Goal: Task Accomplishment & Management: Use online tool/utility

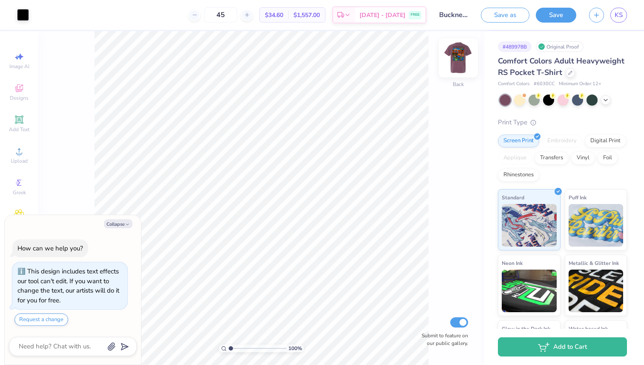
click at [460, 57] on img at bounding box center [458, 58] width 34 height 34
click at [70, 17] on icon at bounding box center [67, 14] width 7 height 7
click at [607, 103] on div at bounding box center [605, 99] width 9 height 9
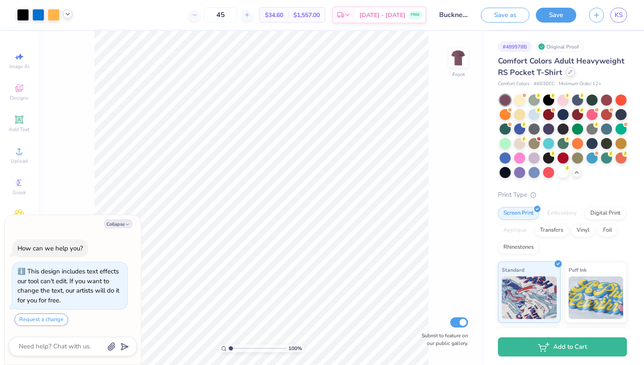
click at [566, 72] on div at bounding box center [570, 71] width 9 height 9
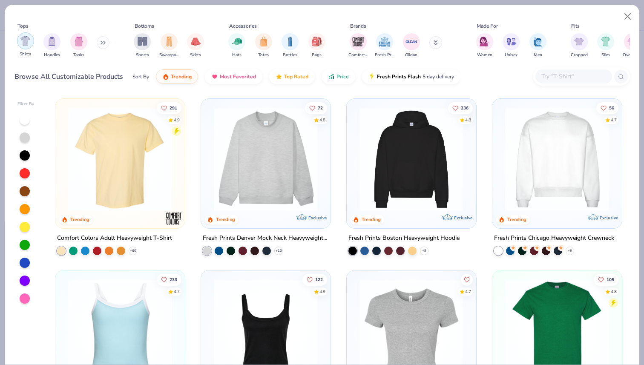
click at [29, 44] on img "filter for Shirts" at bounding box center [25, 41] width 10 height 10
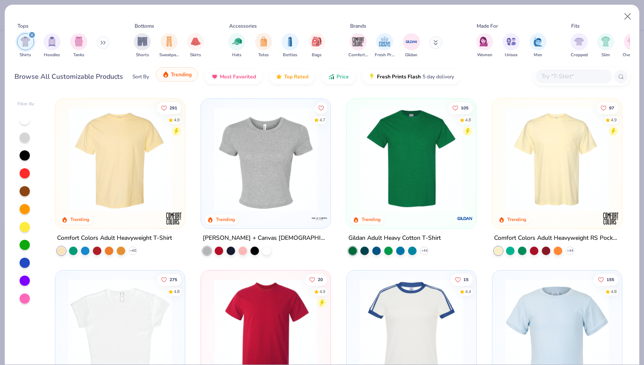
click at [183, 78] on button "Trending" at bounding box center [177, 74] width 42 height 14
click at [241, 78] on button "Most Favorited" at bounding box center [233, 74] width 57 height 14
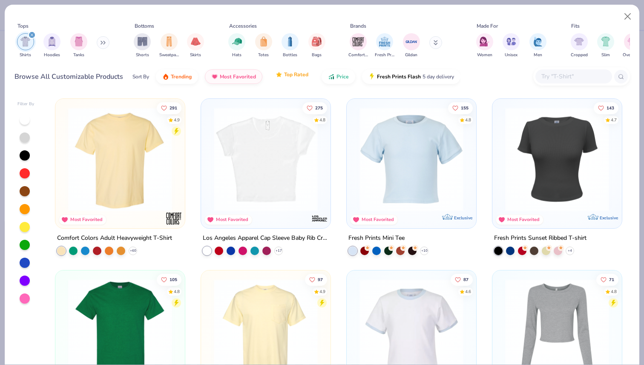
click at [297, 77] on span "Top Rated" at bounding box center [296, 74] width 24 height 7
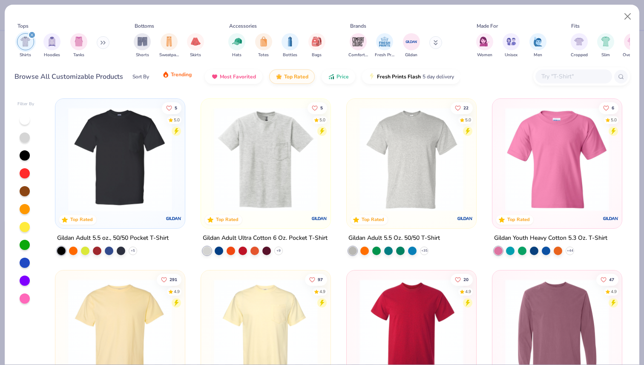
click at [181, 80] on button "Trending" at bounding box center [177, 74] width 42 height 14
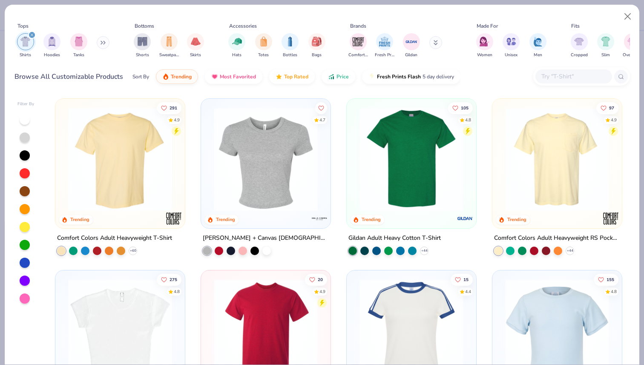
click at [122, 162] on div at bounding box center [232, 159] width 337 height 104
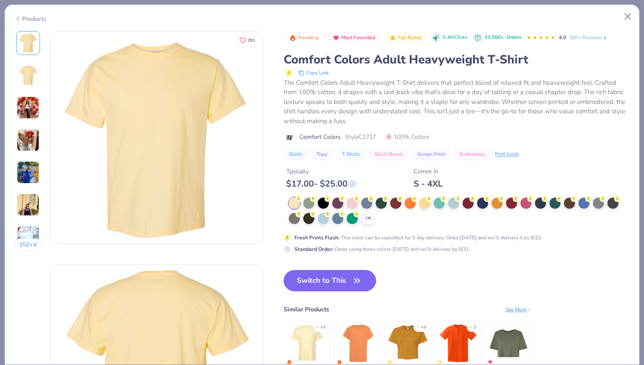
click at [324, 281] on button "Switch to This" at bounding box center [330, 280] width 92 height 21
click at [322, 275] on button "Switch to This" at bounding box center [330, 280] width 92 height 21
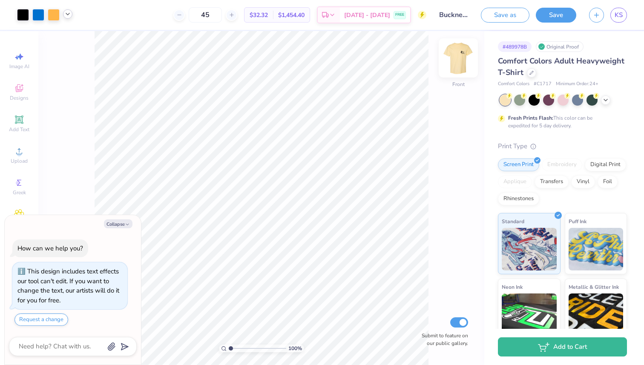
click at [455, 58] on img at bounding box center [458, 58] width 34 height 34
click at [460, 60] on img at bounding box center [458, 57] width 17 height 17
click at [465, 64] on img at bounding box center [458, 58] width 34 height 34
type textarea "x"
type input "1.02"
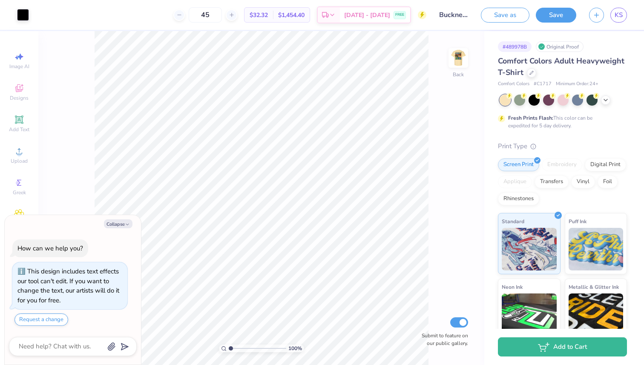
type textarea "x"
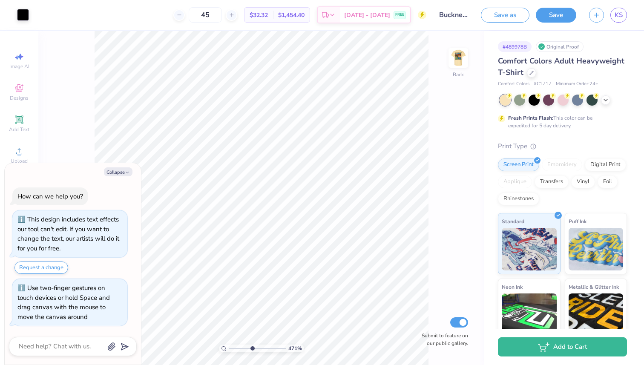
drag, startPoint x: 230, startPoint y: 348, endPoint x: 252, endPoint y: 348, distance: 21.7
type input "4.71"
click at [252, 348] on input "range" at bounding box center [257, 349] width 57 height 8
type textarea "x"
drag, startPoint x: 252, startPoint y: 348, endPoint x: 220, endPoint y: 348, distance: 31.9
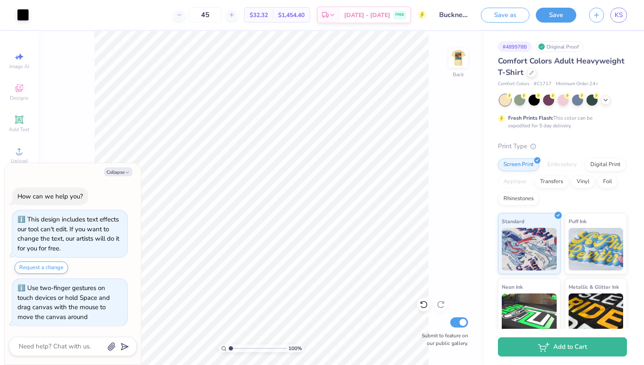
type input "1"
click at [229, 348] on input "range" at bounding box center [257, 349] width 57 height 8
click at [461, 57] on img at bounding box center [458, 58] width 34 height 34
click at [607, 100] on icon at bounding box center [605, 99] width 7 height 7
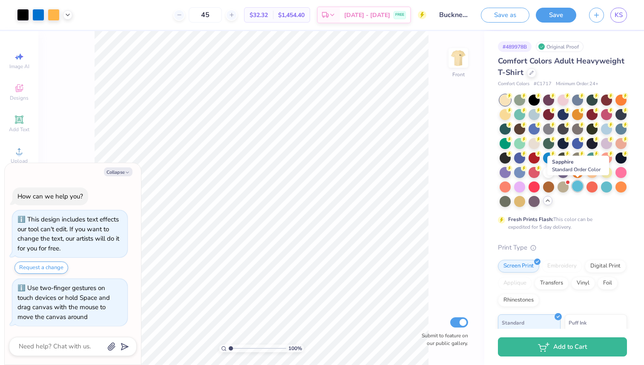
click at [577, 185] on div at bounding box center [577, 186] width 11 height 11
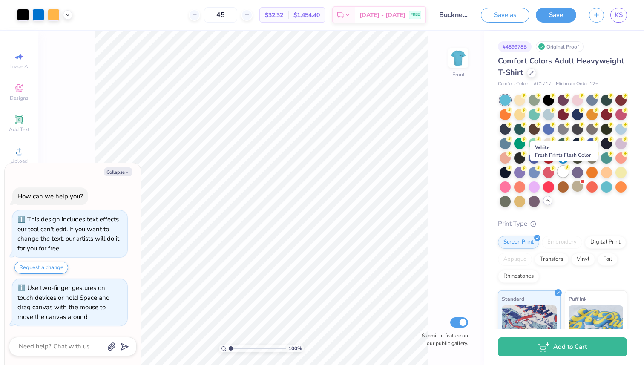
click at [563, 169] on div at bounding box center [562, 171] width 11 height 11
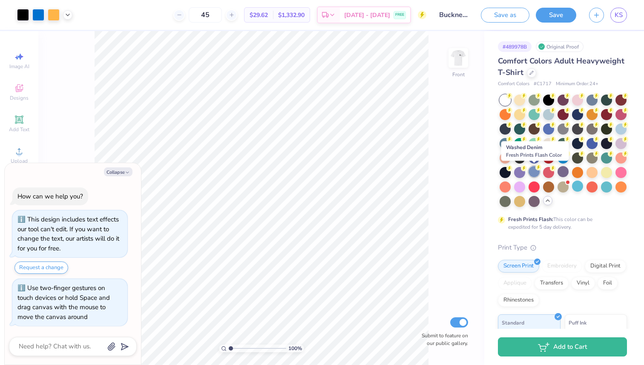
click at [533, 171] on div at bounding box center [534, 171] width 11 height 11
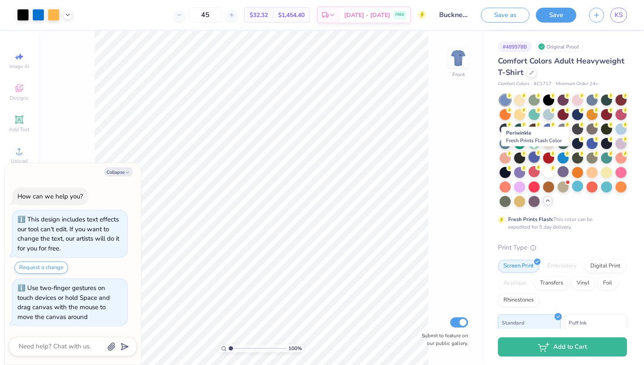
click at [534, 155] on div at bounding box center [534, 157] width 11 height 11
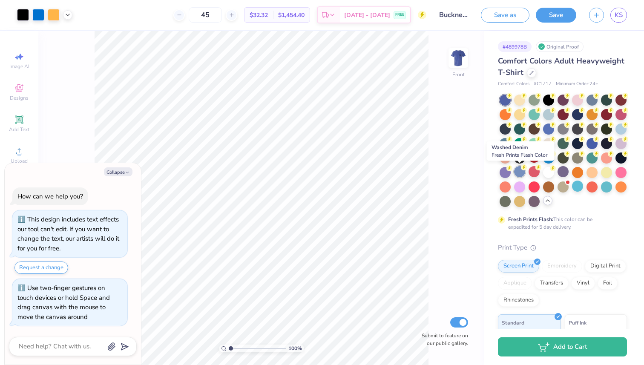
click at [518, 173] on div at bounding box center [519, 171] width 11 height 11
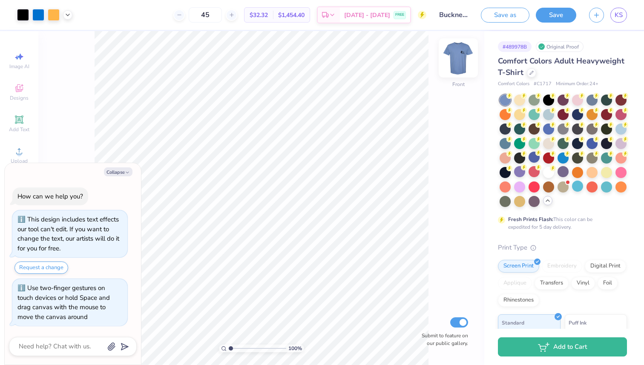
click at [458, 55] on img at bounding box center [458, 58] width 34 height 34
click at [458, 55] on img at bounding box center [458, 57] width 17 height 17
click at [40, 17] on div at bounding box center [38, 14] width 12 height 12
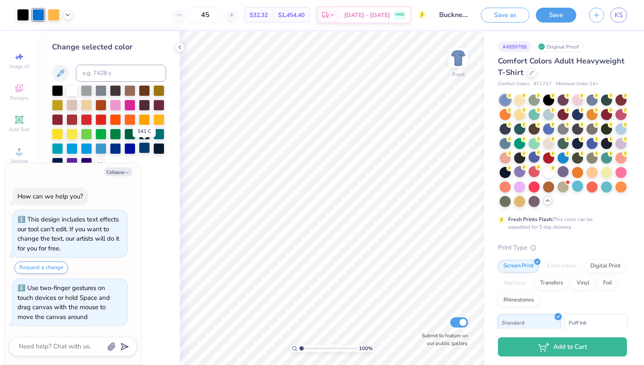
click at [146, 150] on div at bounding box center [144, 147] width 11 height 11
click at [121, 172] on button "Collapse" at bounding box center [118, 171] width 29 height 9
type textarea "x"
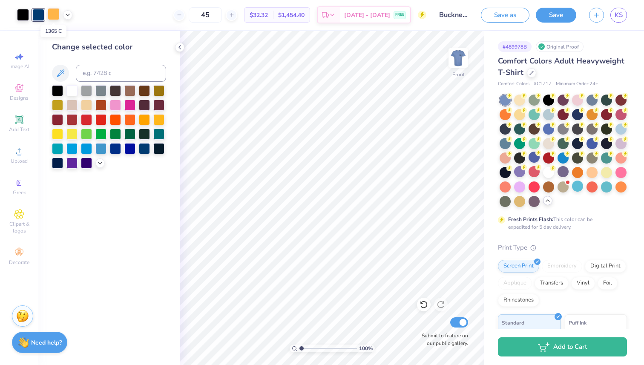
click at [57, 16] on div at bounding box center [54, 14] width 12 height 12
click at [72, 14] on div "Art colors 45 $32.32 Per Item $1,454.40 Total Est. Delivery [DATE] - [DATE] FRE…" at bounding box center [322, 15] width 644 height 30
click at [66, 14] on icon at bounding box center [67, 14] width 7 height 7
click at [60, 37] on div at bounding box center [60, 36] width 12 height 12
click at [131, 123] on div at bounding box center [129, 118] width 11 height 11
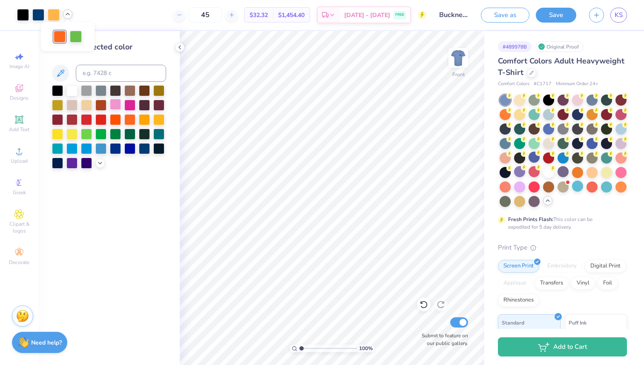
click at [116, 107] on div at bounding box center [115, 104] width 11 height 11
click at [70, 117] on div at bounding box center [71, 118] width 11 height 11
click at [86, 119] on div at bounding box center [86, 118] width 11 height 11
click at [77, 35] on div at bounding box center [76, 36] width 12 height 12
click at [115, 136] on div at bounding box center [115, 133] width 11 height 11
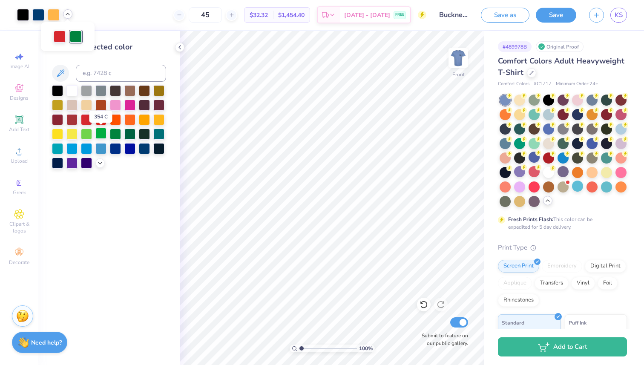
click at [101, 133] on div at bounding box center [100, 133] width 11 height 11
click at [129, 134] on div at bounding box center [129, 133] width 11 height 11
click at [39, 17] on div at bounding box center [38, 14] width 12 height 12
click at [159, 135] on div at bounding box center [158, 133] width 11 height 11
click at [57, 148] on div at bounding box center [57, 147] width 11 height 11
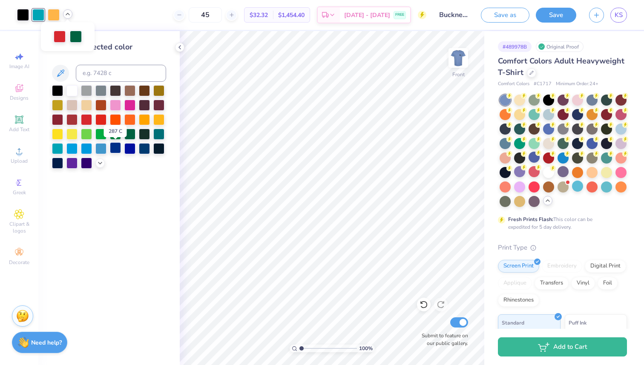
click at [117, 148] on div at bounding box center [115, 147] width 11 height 11
click at [101, 147] on div at bounding box center [100, 147] width 11 height 11
click at [87, 144] on div at bounding box center [86, 147] width 11 height 11
click at [76, 38] on div at bounding box center [76, 36] width 12 height 12
click at [116, 134] on div at bounding box center [115, 133] width 11 height 11
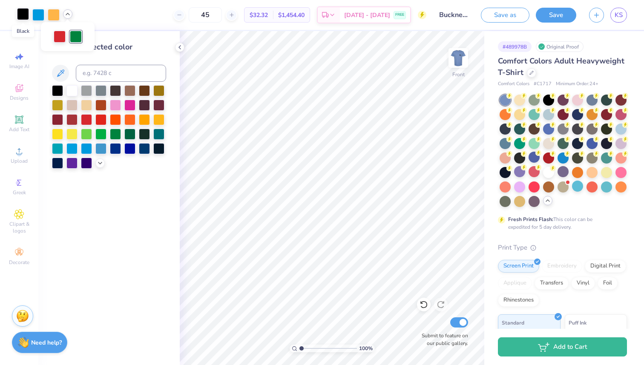
click at [21, 14] on div at bounding box center [23, 14] width 12 height 12
click at [57, 164] on div at bounding box center [57, 162] width 11 height 11
click at [161, 148] on div at bounding box center [158, 147] width 11 height 11
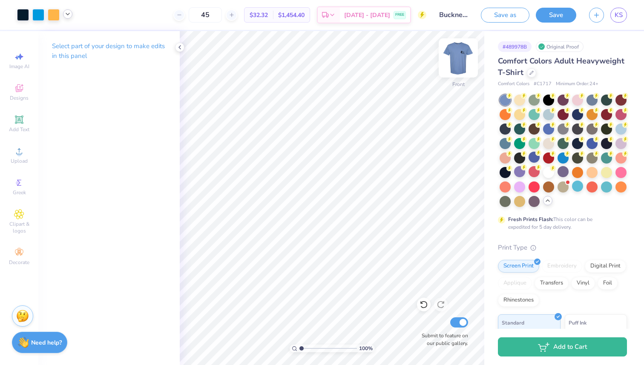
click at [454, 58] on img at bounding box center [458, 58] width 34 height 34
click at [178, 46] on icon at bounding box center [179, 47] width 7 height 7
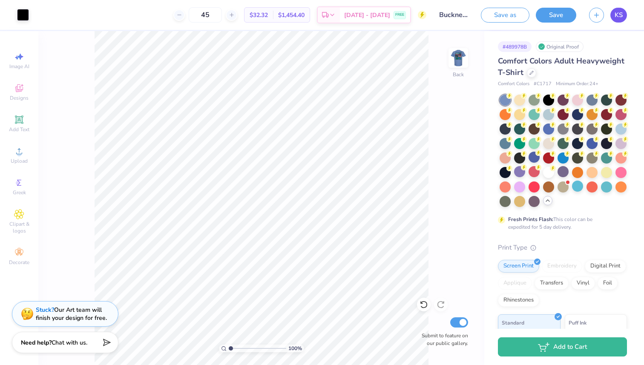
click at [619, 14] on span "KS" at bounding box center [619, 15] width 8 height 10
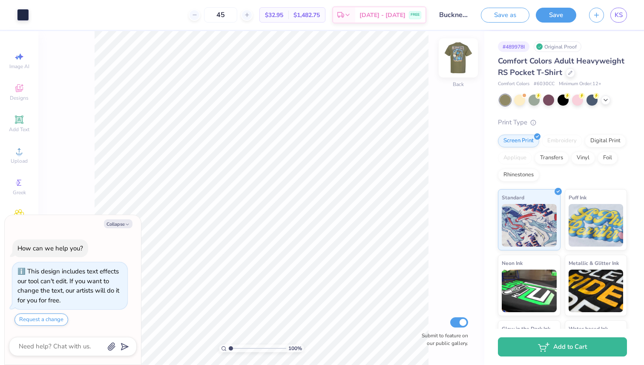
click at [460, 56] on img at bounding box center [458, 58] width 34 height 34
click at [593, 99] on div at bounding box center [591, 99] width 11 height 11
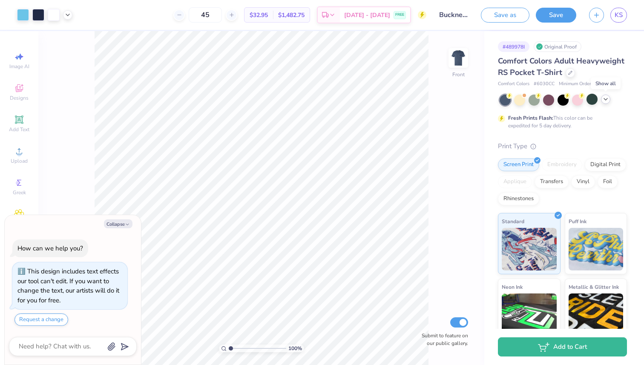
click at [604, 100] on icon at bounding box center [605, 99] width 7 height 7
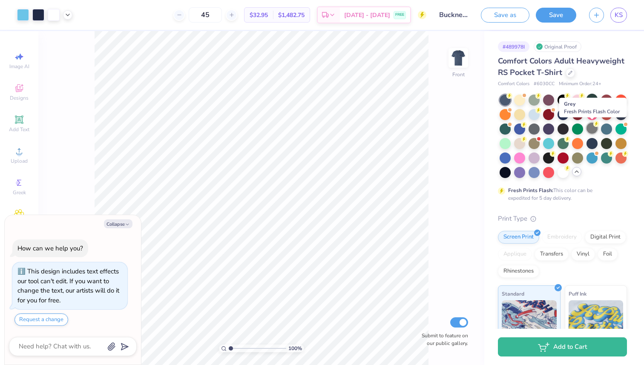
click at [593, 129] on div at bounding box center [591, 128] width 11 height 11
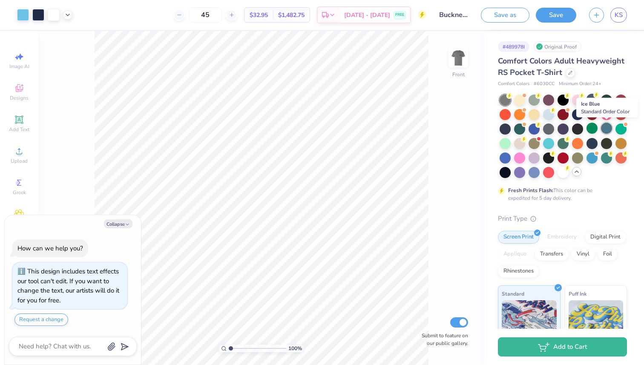
click at [607, 128] on div at bounding box center [606, 128] width 11 height 11
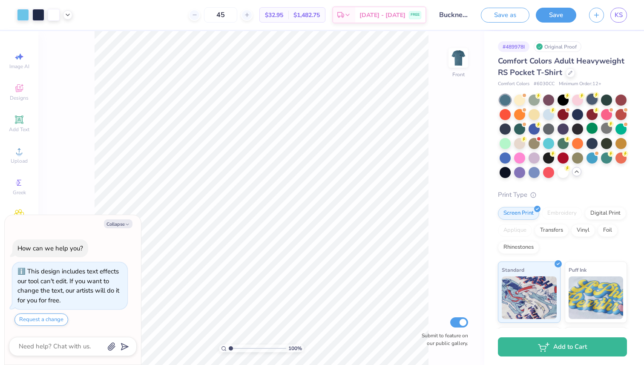
click at [595, 100] on div at bounding box center [591, 99] width 11 height 11
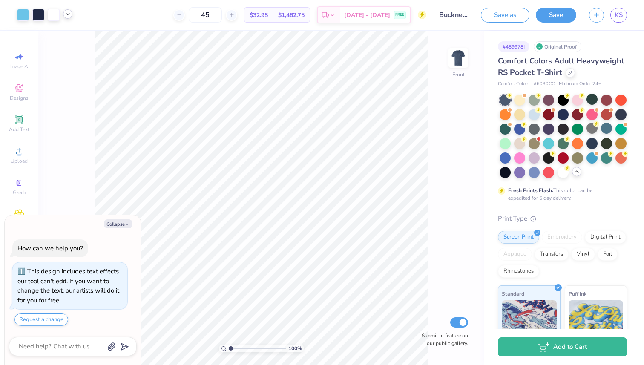
click at [66, 17] on icon at bounding box center [67, 14] width 7 height 7
click at [24, 14] on div at bounding box center [23, 14] width 12 height 12
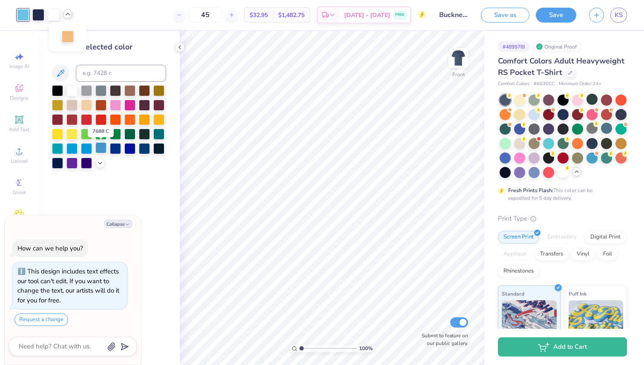
click at [98, 149] on div at bounding box center [100, 147] width 11 height 11
click at [68, 36] on div at bounding box center [68, 36] width 12 height 12
click at [76, 104] on div at bounding box center [71, 104] width 11 height 11
click at [83, 104] on div at bounding box center [86, 104] width 11 height 11
click at [54, 17] on div at bounding box center [54, 14] width 12 height 12
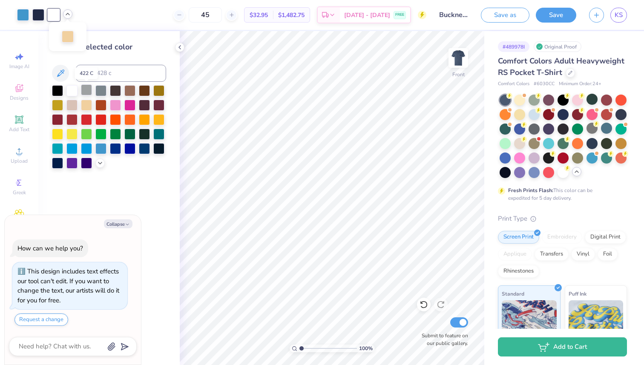
click at [89, 91] on div at bounding box center [86, 89] width 11 height 11
click at [74, 91] on div at bounding box center [71, 89] width 11 height 11
click at [157, 119] on div at bounding box center [158, 118] width 11 height 11
click at [147, 119] on div at bounding box center [144, 118] width 11 height 11
click at [42, 11] on div at bounding box center [38, 14] width 12 height 12
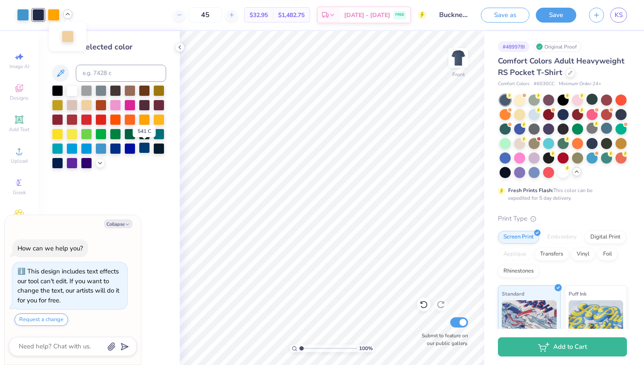
click at [142, 150] on div at bounding box center [144, 147] width 11 height 11
click at [127, 224] on icon "button" at bounding box center [127, 224] width 5 height 5
type textarea "x"
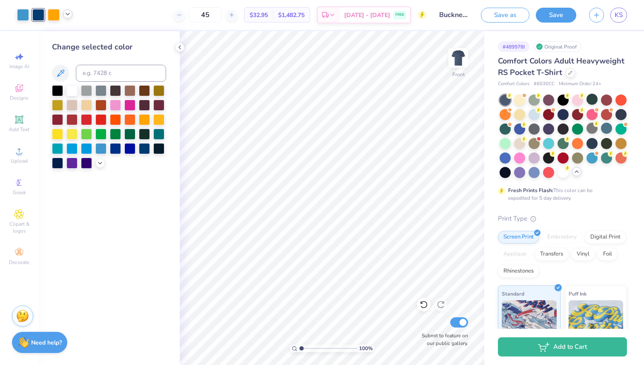
click at [69, 16] on icon at bounding box center [67, 14] width 7 height 7
click at [212, 24] on div "45 $32.95 Per Item $1,482.75 Total Est. Delivery Aug 29 - Sep 1 FREE" at bounding box center [253, 15] width 348 height 30
click at [461, 53] on img at bounding box center [458, 58] width 34 height 34
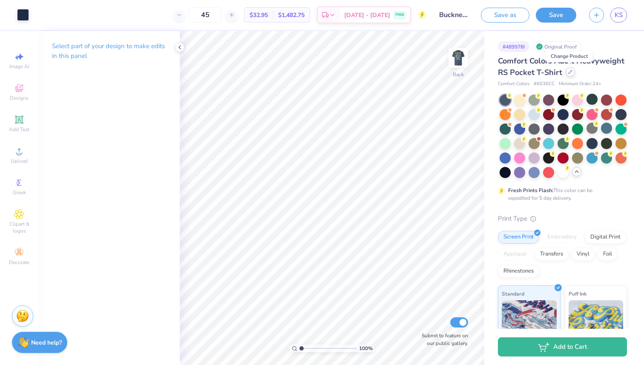
click at [566, 75] on div at bounding box center [570, 71] width 9 height 9
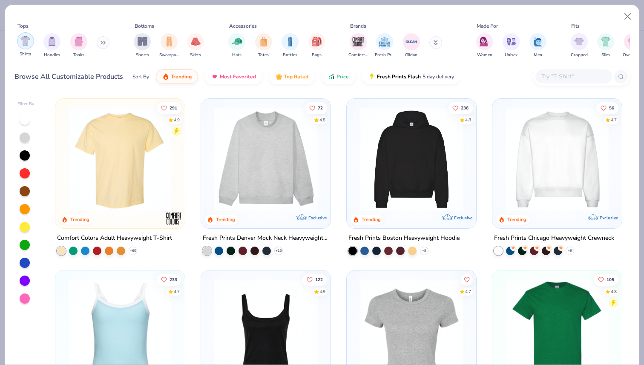
click at [28, 43] on img "filter for Shirts" at bounding box center [25, 41] width 10 height 10
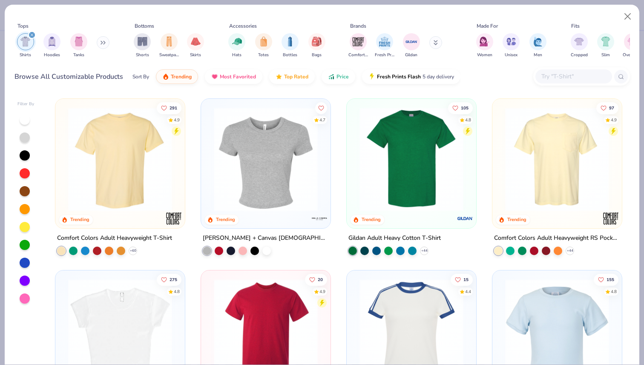
click at [127, 175] on img at bounding box center [120, 159] width 112 height 104
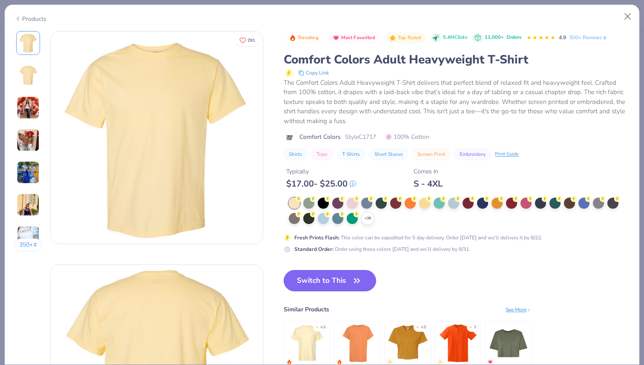
click at [337, 281] on button "Switch to This" at bounding box center [330, 280] width 92 height 21
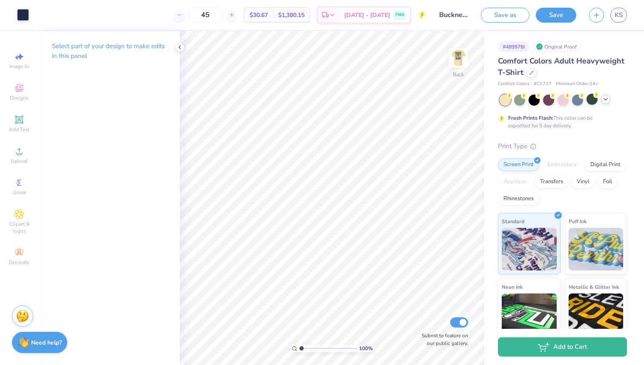
click at [604, 98] on icon at bounding box center [605, 99] width 7 height 7
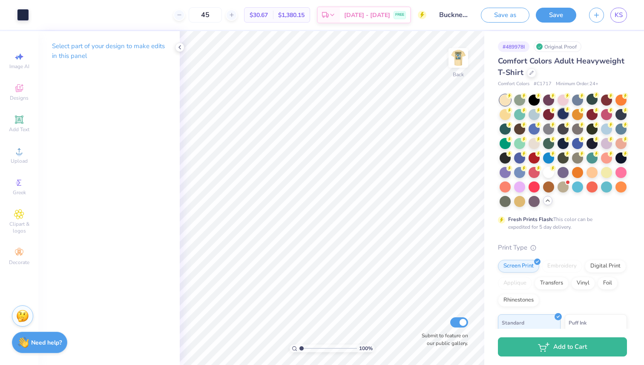
click at [562, 114] on div at bounding box center [562, 113] width 11 height 11
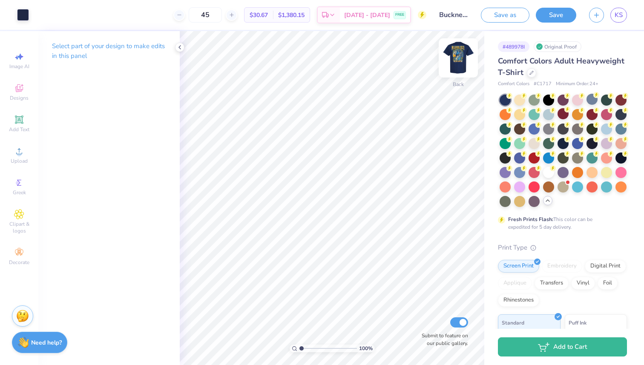
click at [458, 57] on img at bounding box center [458, 58] width 34 height 34
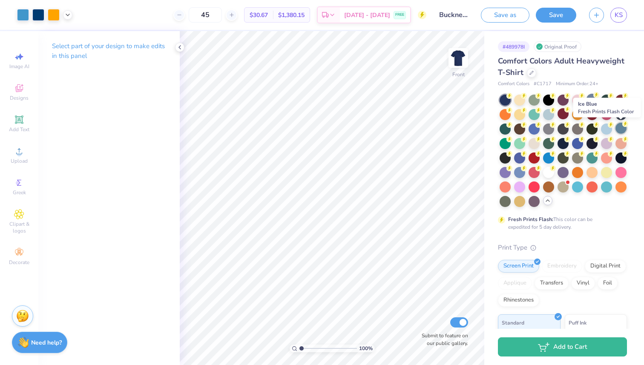
click at [620, 129] on div at bounding box center [620, 128] width 11 height 11
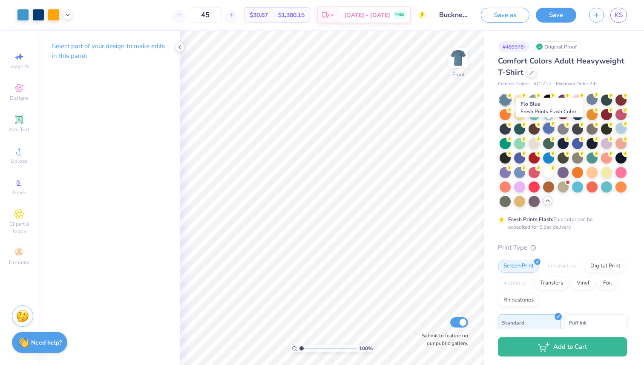
click at [549, 132] on div at bounding box center [548, 128] width 11 height 11
click at [563, 130] on div at bounding box center [562, 128] width 11 height 11
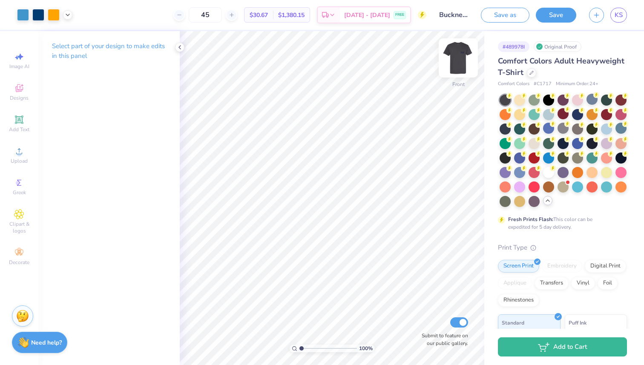
click at [457, 57] on img at bounding box center [458, 58] width 34 height 34
click at [23, 17] on div at bounding box center [23, 14] width 12 height 12
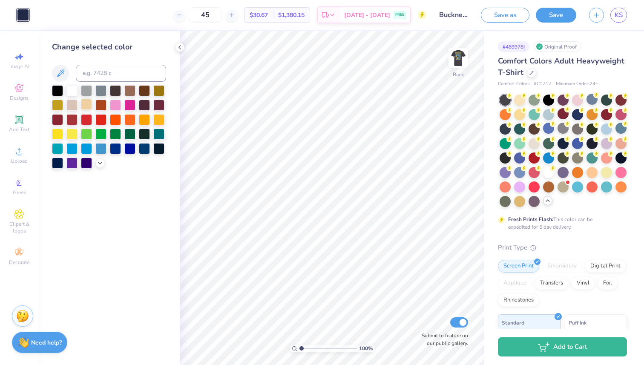
click at [86, 103] on div at bounding box center [86, 104] width 11 height 11
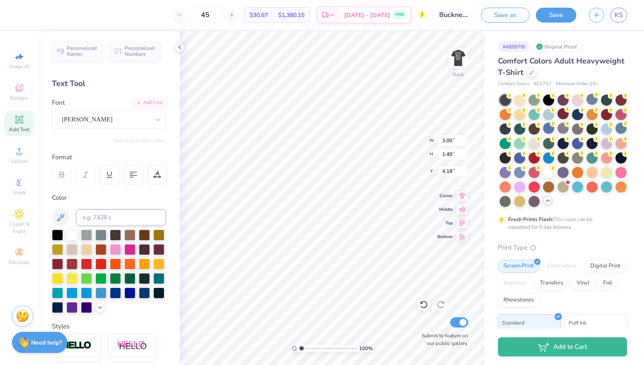
type input "4.28"
click at [455, 55] on img at bounding box center [458, 58] width 34 height 34
click at [67, 13] on icon at bounding box center [67, 14] width 7 height 7
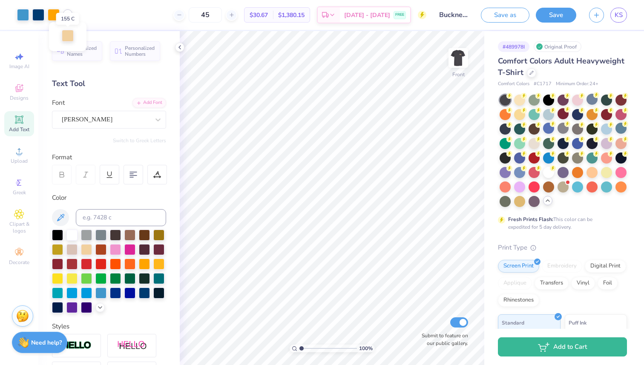
click at [65, 36] on div at bounding box center [68, 36] width 12 height 12
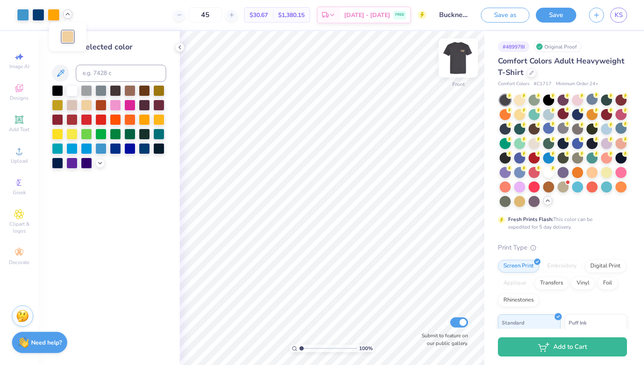
click at [461, 60] on img at bounding box center [458, 58] width 34 height 34
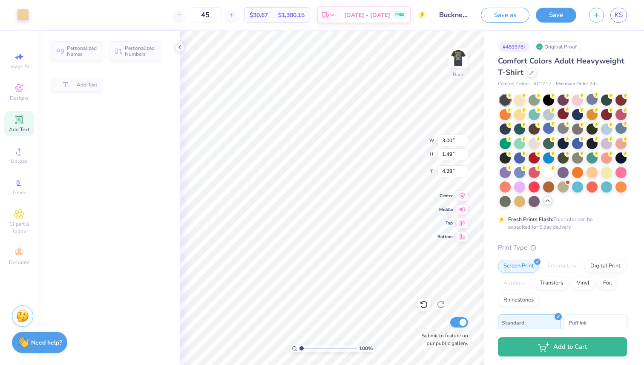
type input "4.27"
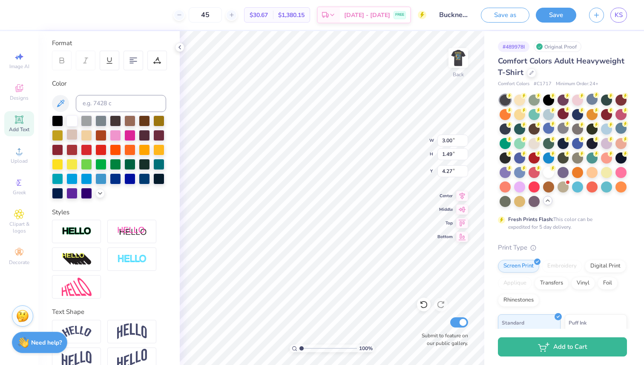
scroll to position [130, 0]
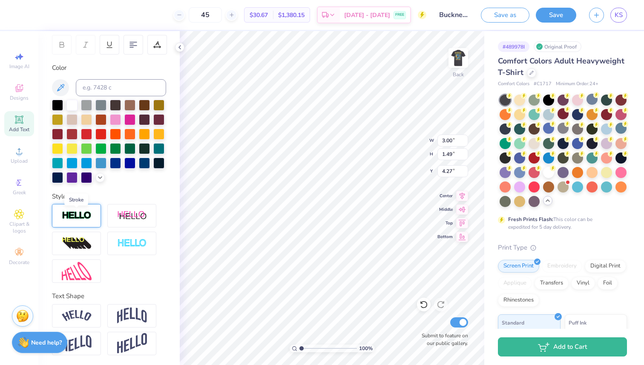
click at [80, 212] on img at bounding box center [77, 216] width 30 height 10
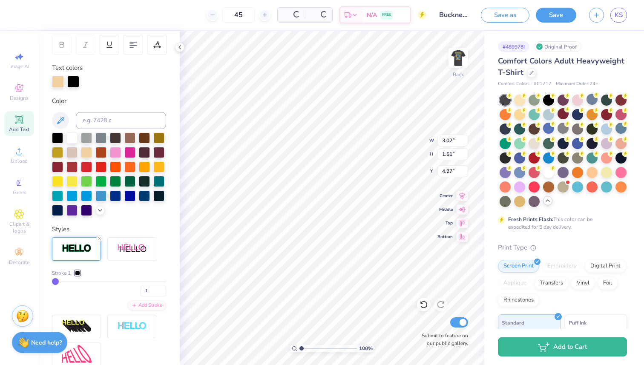
type input "3.02"
type input "1.51"
type input "4.26"
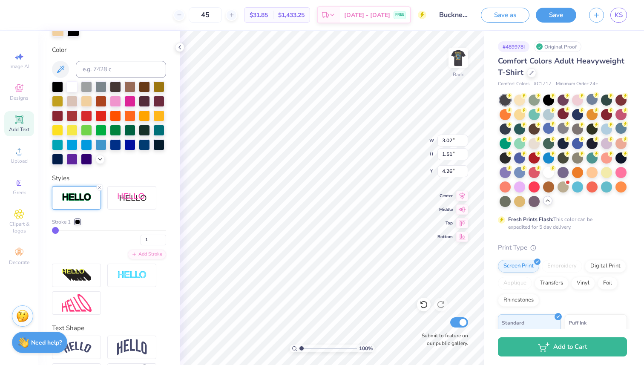
scroll to position [183, 0]
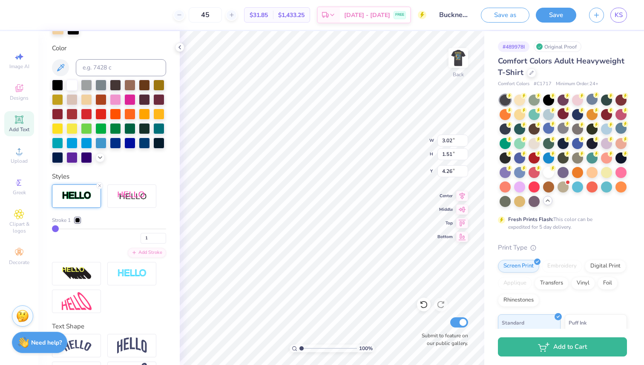
type input "2"
type input "3.03"
type input "1.53"
drag, startPoint x: 55, startPoint y: 227, endPoint x: 68, endPoint y: 233, distance: 13.9
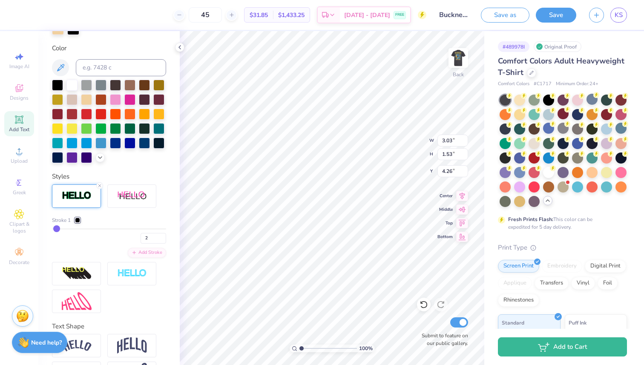
type input "3"
type input "4"
type input "5"
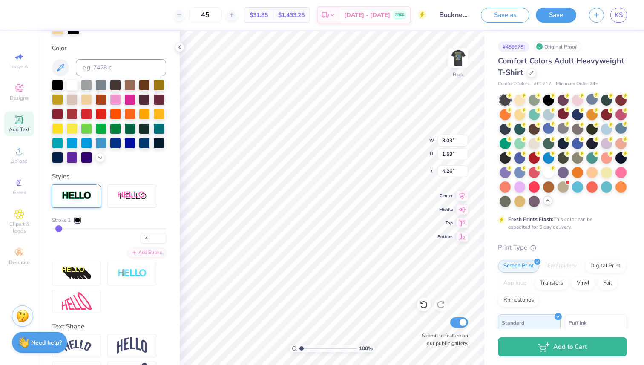
type input "5"
type input "6"
type input "7"
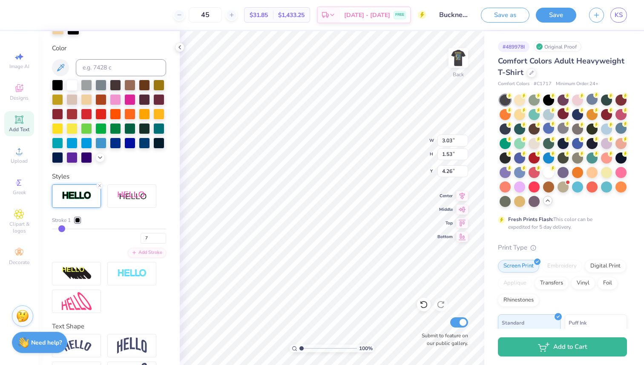
type input "8"
type input "3.14"
type input "1.63"
type input "4.20"
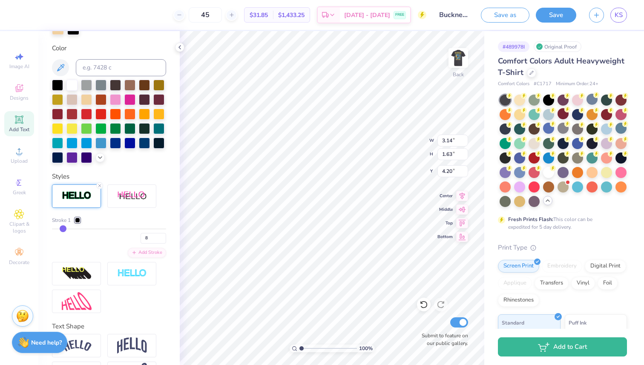
drag, startPoint x: 56, startPoint y: 226, endPoint x: 41, endPoint y: 224, distance: 14.6
type input "9"
type input "8"
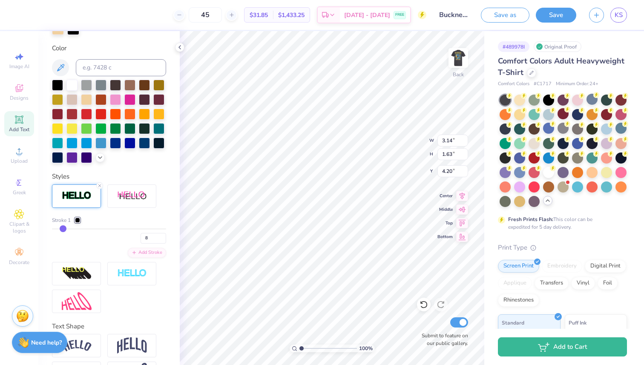
type input "7"
type input "6"
type input "5"
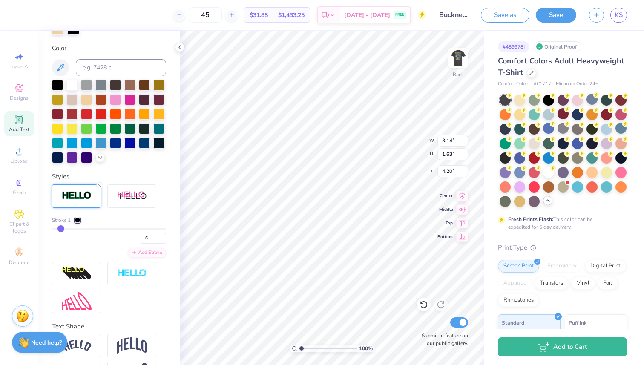
type input "5"
type input "3.09"
type input "1.58"
type input "4.23"
type input "4"
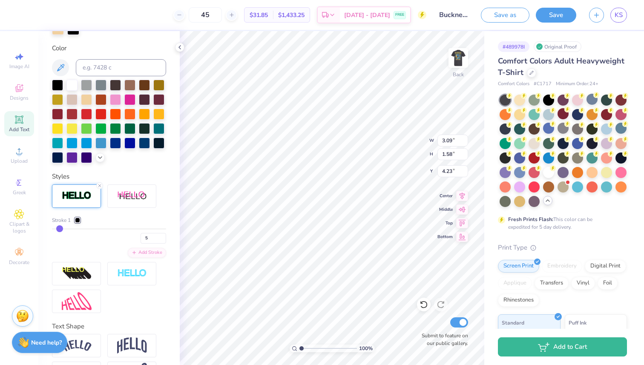
type input "4"
type input "3"
click at [57, 228] on input "range" at bounding box center [109, 228] width 114 height 1
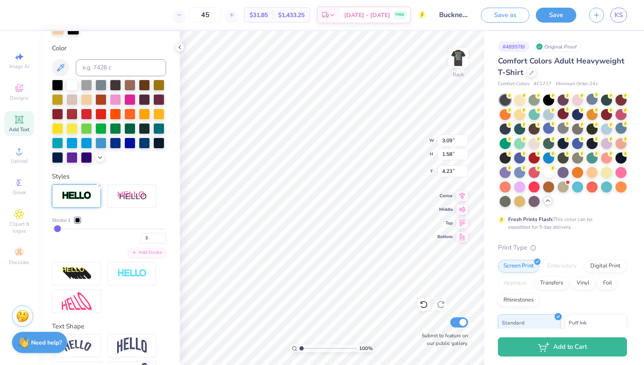
type input "3.05"
type input "1.54"
type input "4.25"
click at [78, 218] on div at bounding box center [77, 220] width 5 height 5
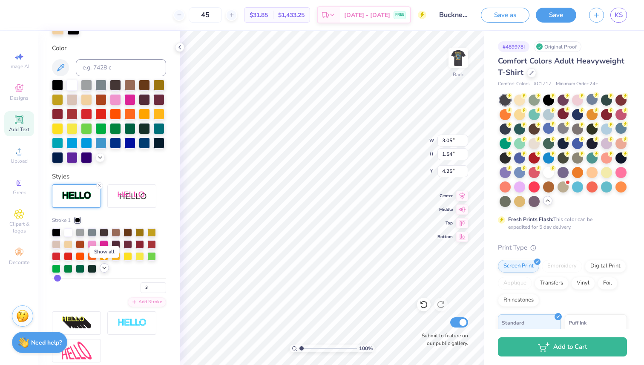
click at [102, 264] on icon at bounding box center [104, 267] width 7 height 7
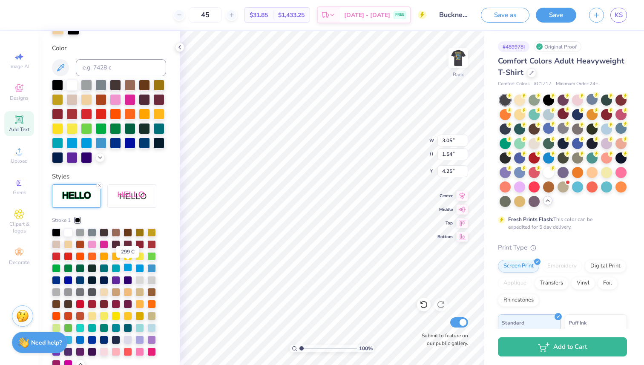
click at [128, 270] on div at bounding box center [128, 267] width 9 height 9
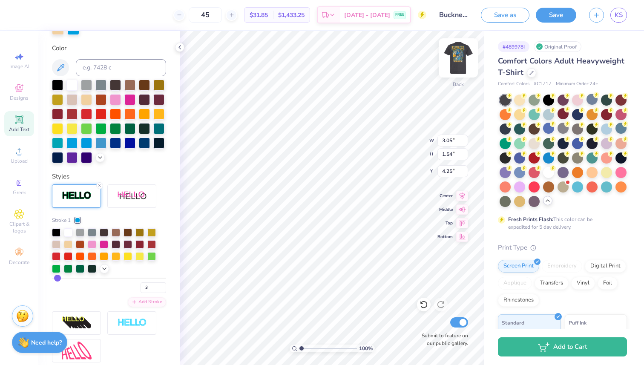
click at [457, 57] on img at bounding box center [458, 58] width 34 height 34
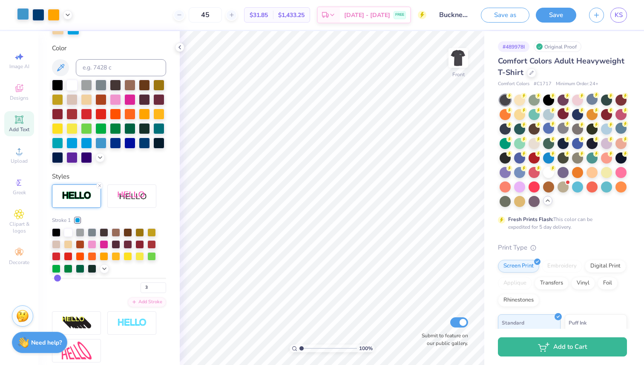
click at [23, 14] on div at bounding box center [23, 14] width 12 height 12
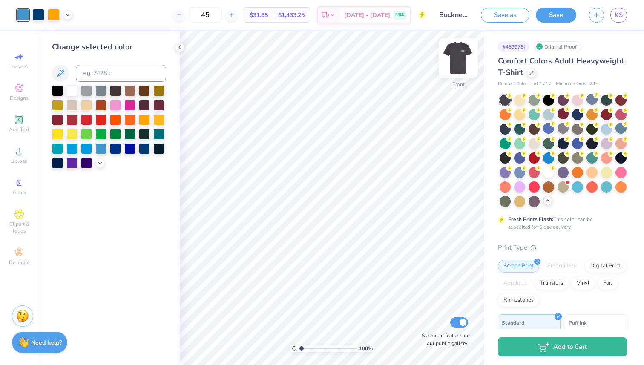
click at [460, 59] on img at bounding box center [458, 58] width 34 height 34
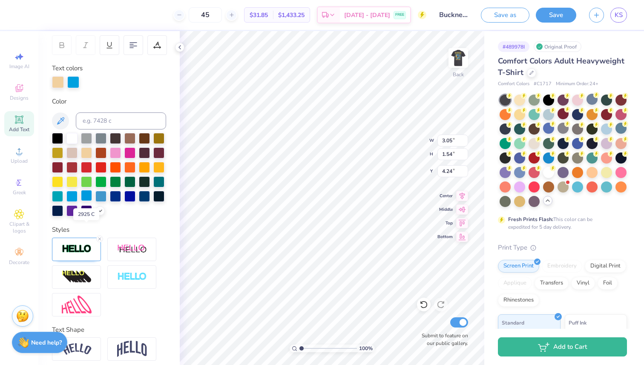
scroll to position [163, 0]
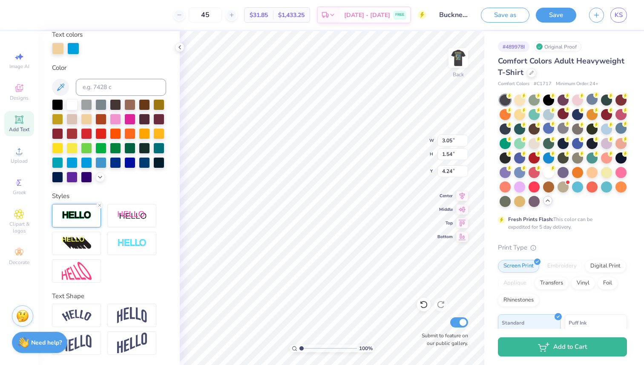
click at [89, 216] on img at bounding box center [77, 215] width 30 height 10
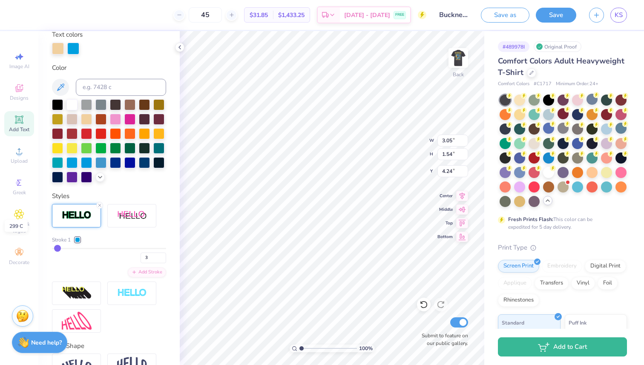
click at [78, 239] on div at bounding box center [77, 239] width 5 height 5
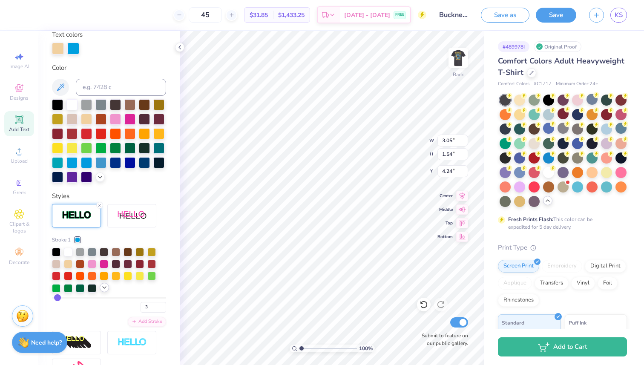
click at [101, 288] on icon at bounding box center [104, 287] width 7 height 7
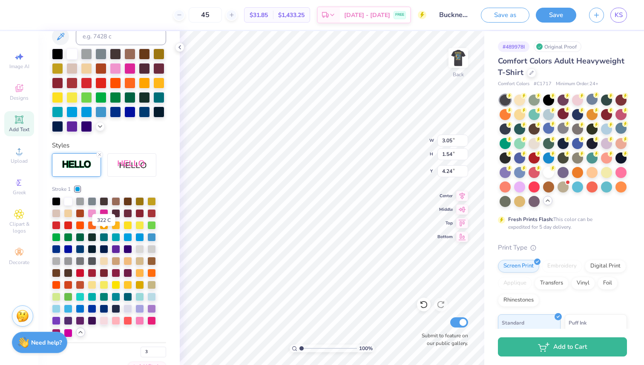
scroll to position [215, 0]
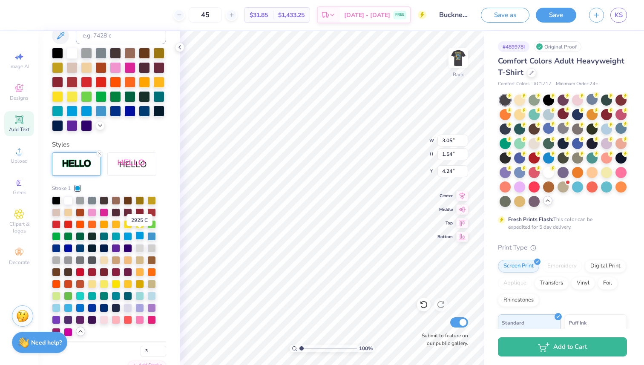
click at [139, 237] on div at bounding box center [139, 235] width 9 height 9
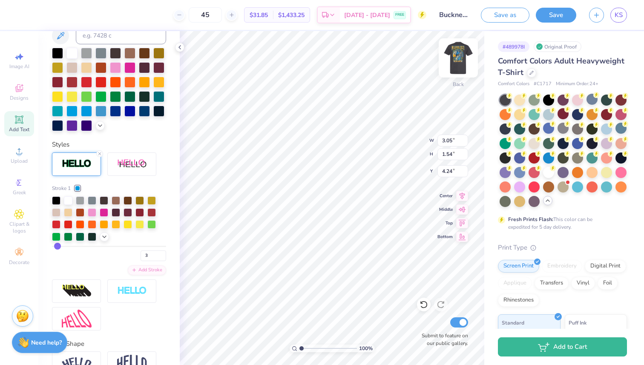
click at [460, 55] on img at bounding box center [458, 58] width 34 height 34
click at [456, 60] on img at bounding box center [458, 58] width 34 height 34
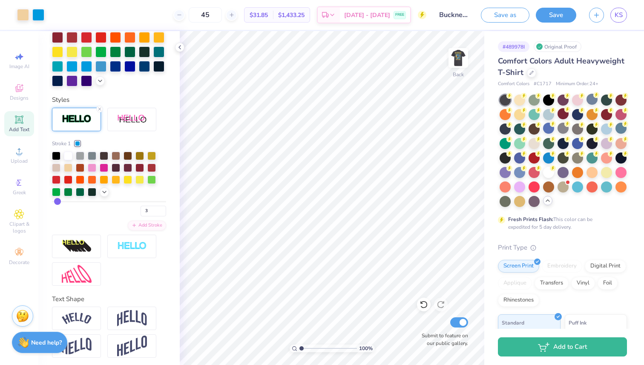
scroll to position [261, 0]
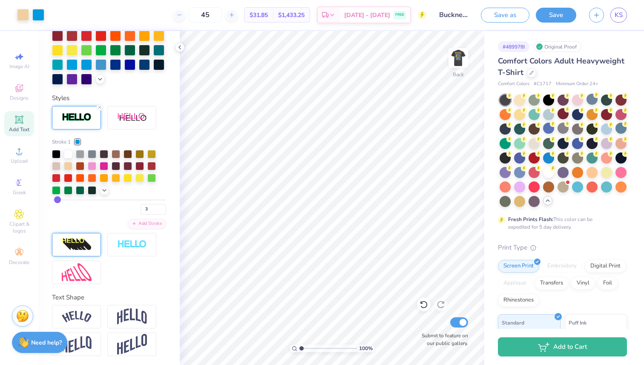
click at [85, 244] on img at bounding box center [77, 245] width 30 height 14
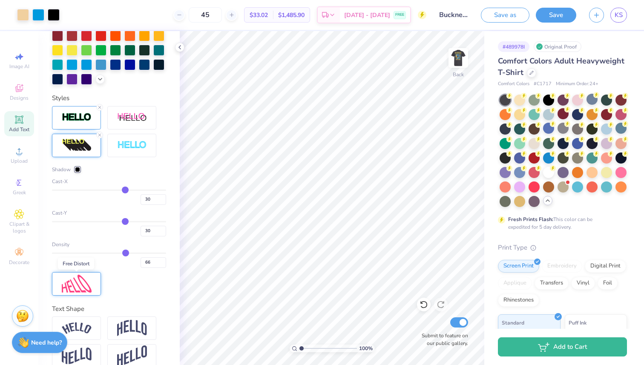
scroll to position [270, 0]
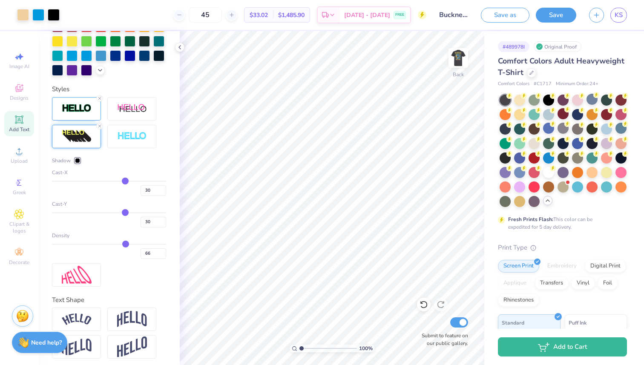
click at [93, 135] on div at bounding box center [76, 136] width 49 height 23
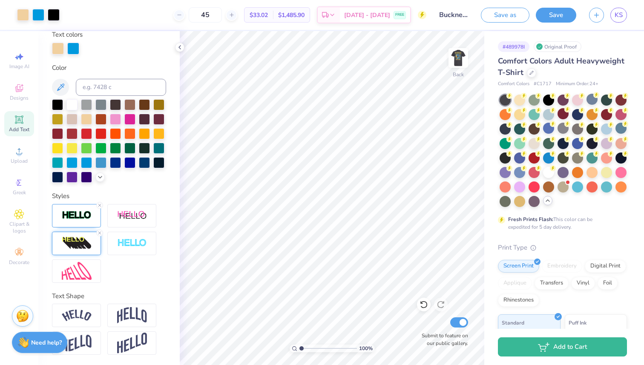
click at [98, 232] on line at bounding box center [99, 233] width 3 height 3
click at [85, 215] on img at bounding box center [77, 215] width 30 height 10
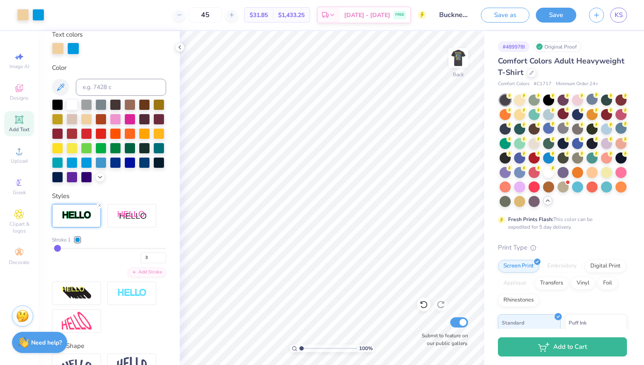
click at [78, 238] on div at bounding box center [77, 239] width 5 height 5
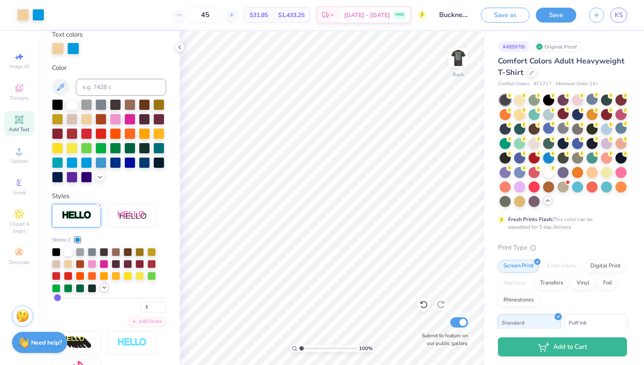
click at [105, 287] on polyline at bounding box center [104, 288] width 3 height 2
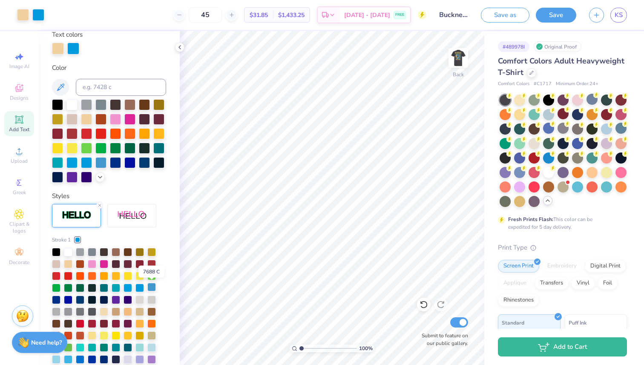
click at [152, 286] on div at bounding box center [151, 287] width 9 height 9
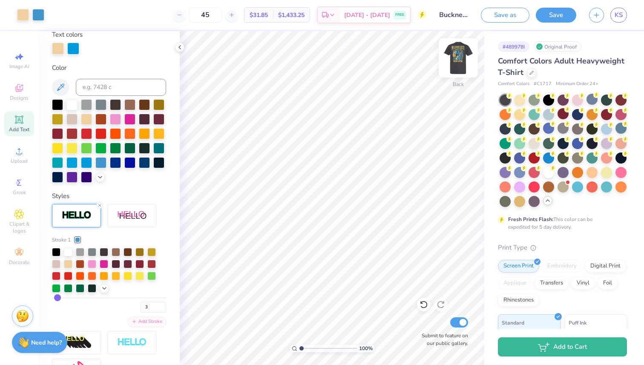
click at [464, 63] on img at bounding box center [458, 58] width 34 height 34
click at [54, 11] on div at bounding box center [54, 14] width 12 height 12
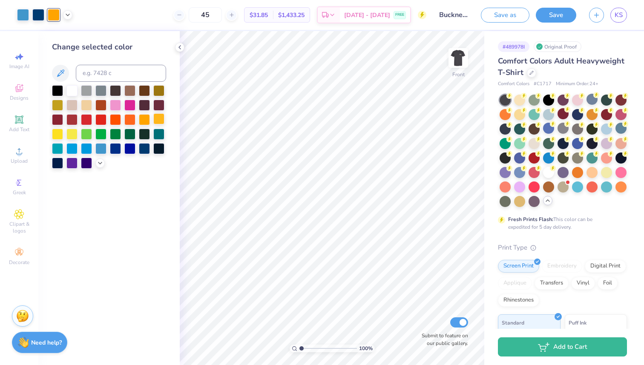
click at [158, 118] on div at bounding box center [158, 118] width 11 height 11
click at [457, 56] on img at bounding box center [458, 58] width 34 height 34
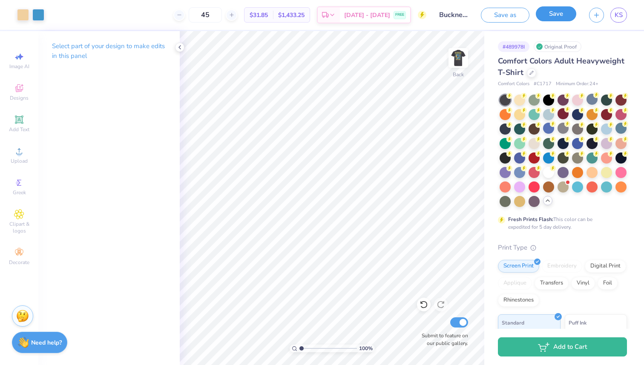
click at [549, 15] on button "Save" at bounding box center [556, 13] width 40 height 15
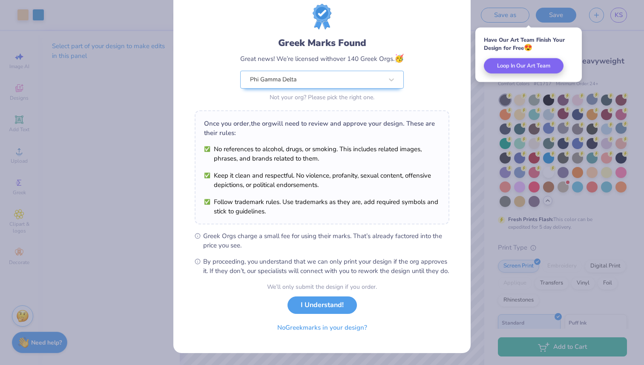
scroll to position [34, 0]
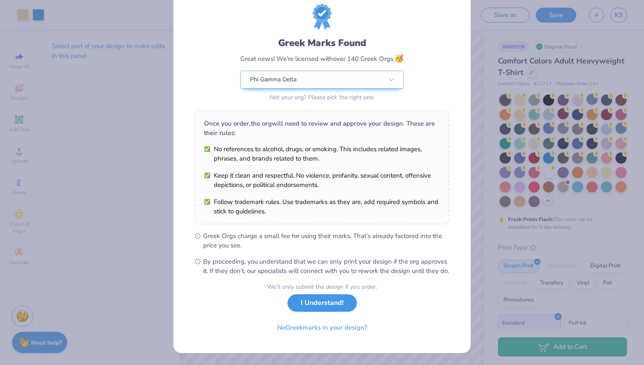
click at [343, 304] on button "I Understand!" at bounding box center [321, 302] width 69 height 17
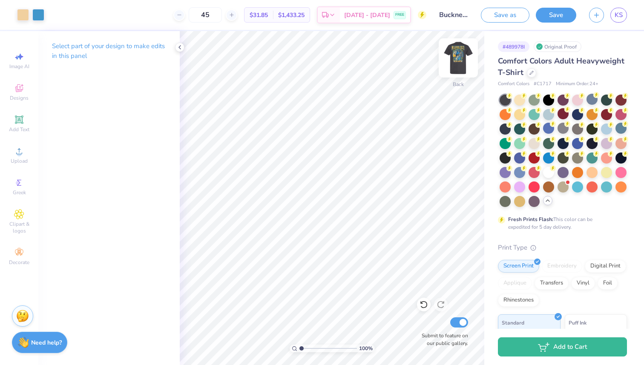
click at [462, 57] on img at bounding box center [458, 58] width 34 height 34
click at [581, 28] on div "Save as Save KS" at bounding box center [562, 15] width 163 height 30
type input "1.93"
type input "1.16"
type input "16.30"
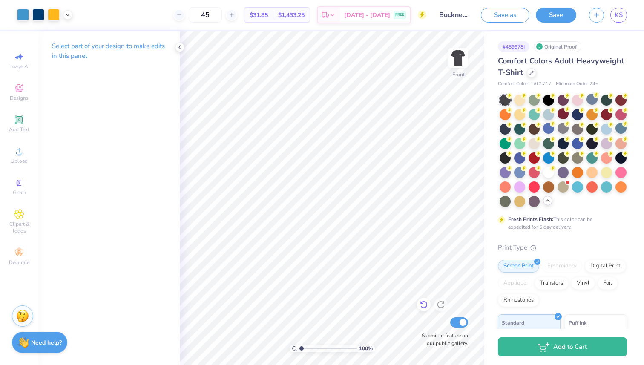
click at [423, 306] on icon at bounding box center [423, 304] width 9 height 9
click at [621, 13] on span "KS" at bounding box center [619, 15] width 8 height 10
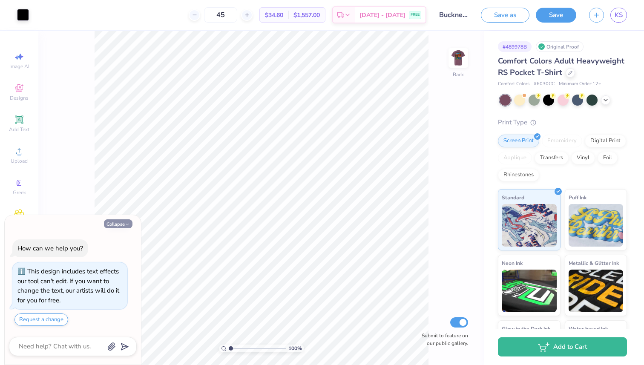
click at [125, 225] on icon "button" at bounding box center [127, 224] width 5 height 5
type textarea "x"
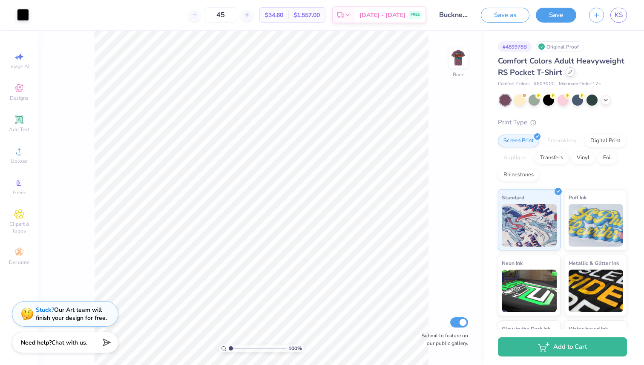
click at [566, 73] on div at bounding box center [570, 71] width 9 height 9
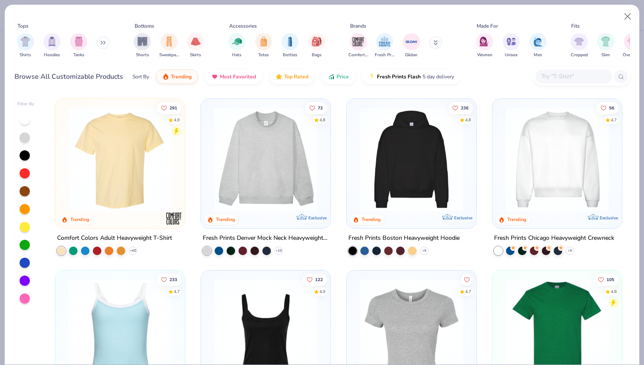
click at [137, 151] on img at bounding box center [120, 159] width 112 height 104
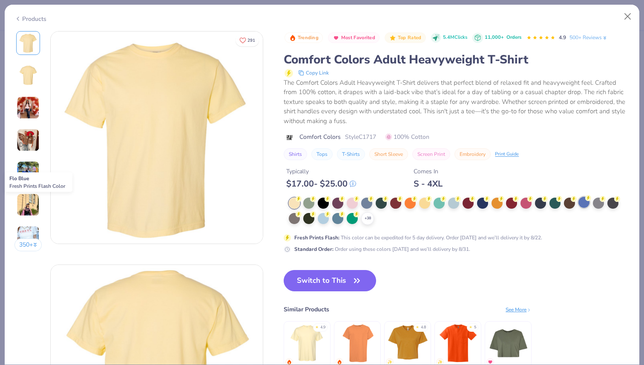
click at [586, 202] on div at bounding box center [583, 202] width 11 height 11
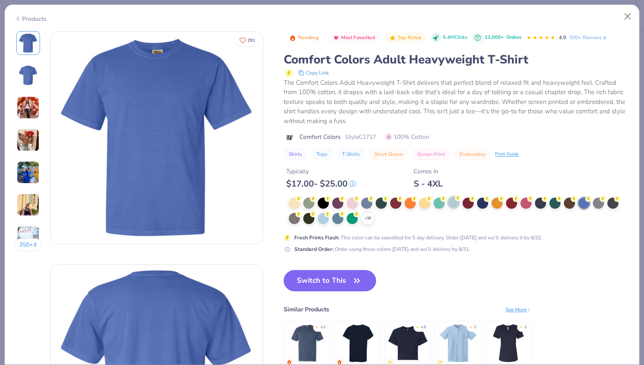
click at [449, 204] on div at bounding box center [453, 202] width 11 height 11
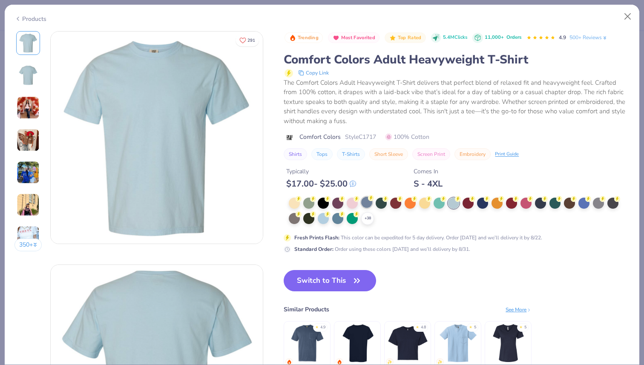
click at [362, 203] on div at bounding box center [366, 202] width 11 height 11
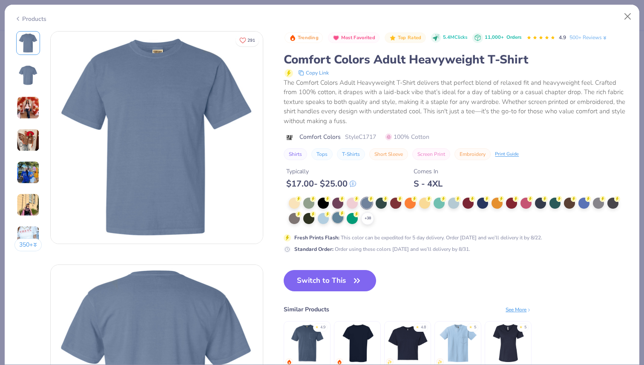
click at [336, 220] on div at bounding box center [337, 217] width 11 height 11
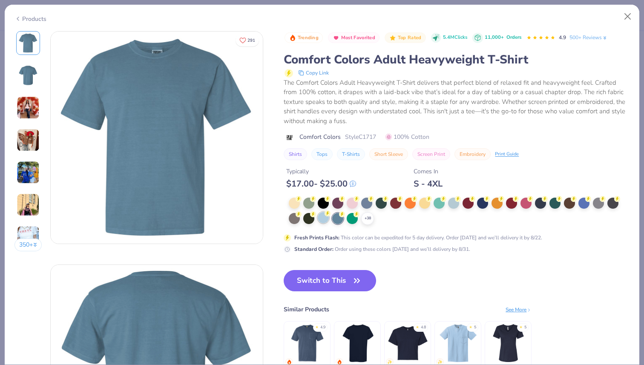
click at [325, 217] on div at bounding box center [323, 217] width 11 height 11
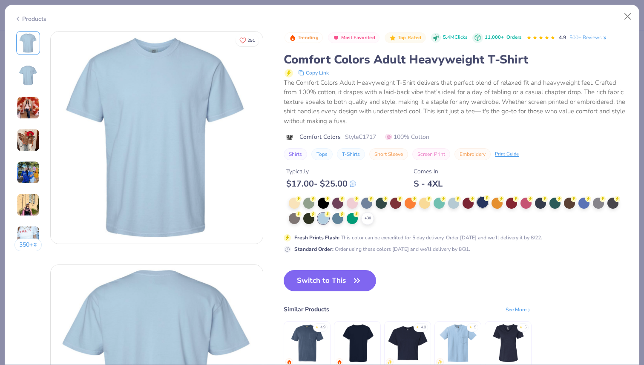
click at [483, 204] on div at bounding box center [482, 202] width 11 height 11
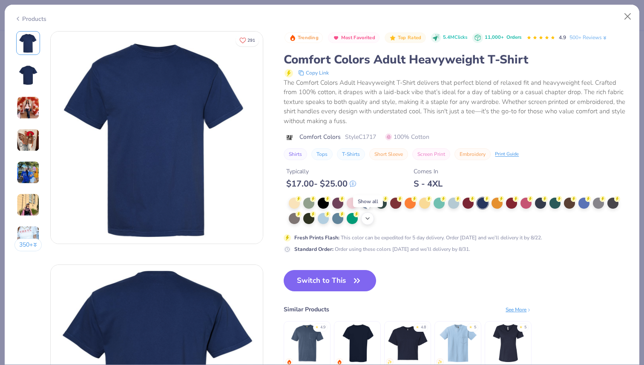
click at [368, 221] on icon at bounding box center [367, 218] width 7 height 7
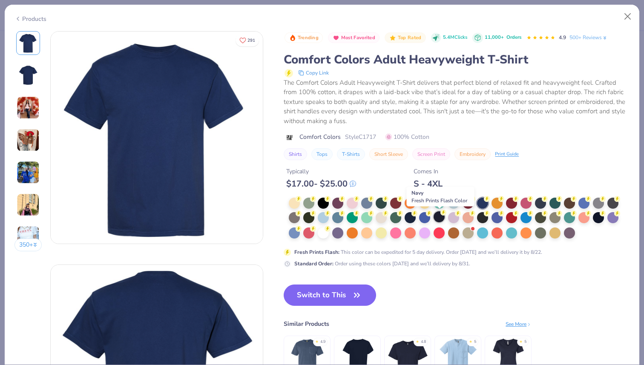
click at [439, 215] on div at bounding box center [439, 216] width 11 height 11
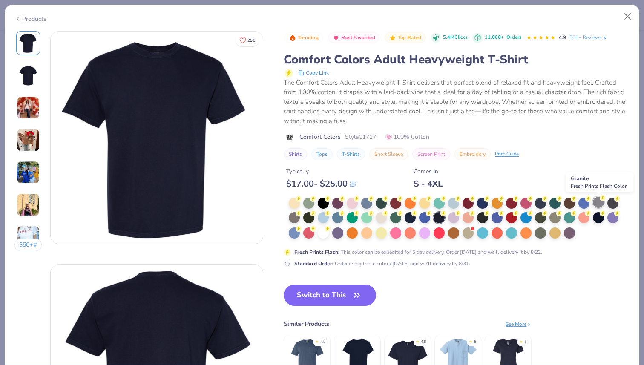
click at [601, 204] on div at bounding box center [598, 202] width 11 height 11
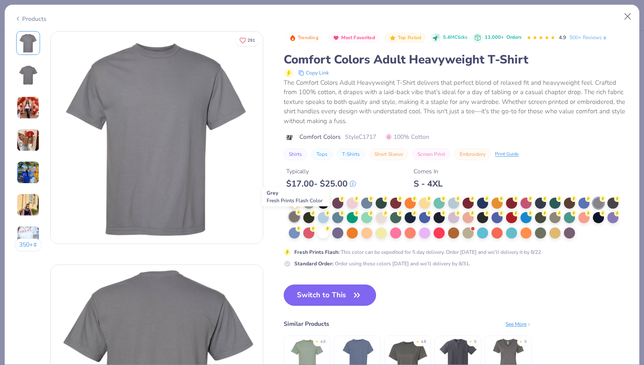
click at [294, 217] on div at bounding box center [294, 216] width 11 height 11
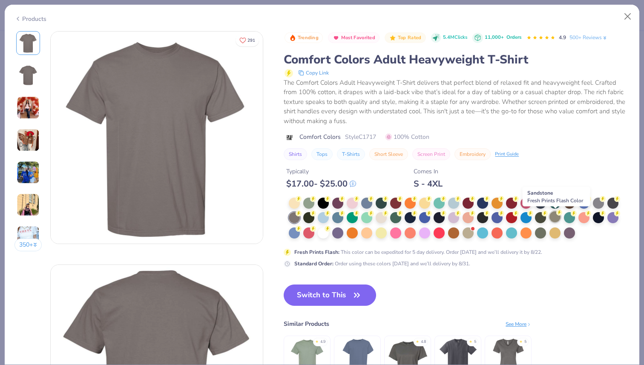
click at [561, 215] on icon at bounding box center [559, 213] width 6 height 6
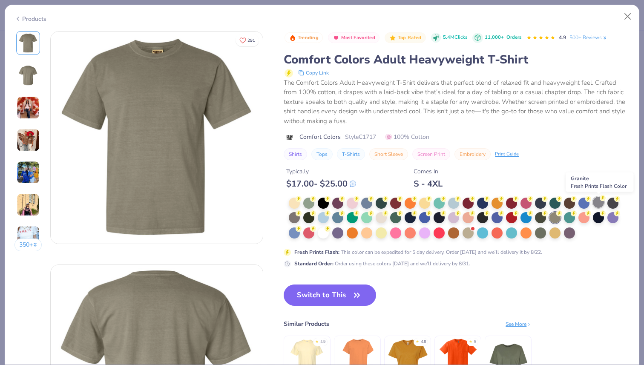
click at [597, 201] on div at bounding box center [598, 202] width 11 height 11
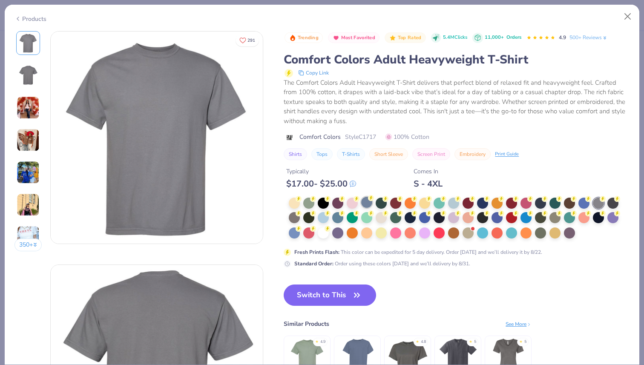
click at [368, 204] on div at bounding box center [366, 202] width 11 height 11
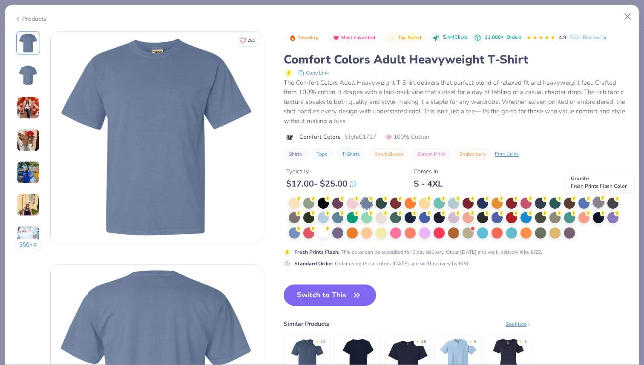
click at [596, 201] on div at bounding box center [598, 202] width 11 height 11
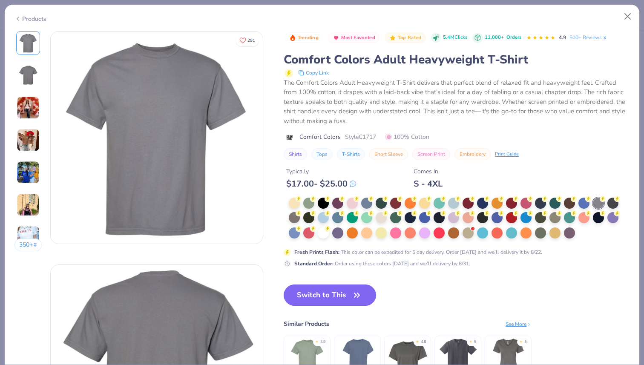
click at [343, 294] on button "Switch to This" at bounding box center [330, 294] width 92 height 21
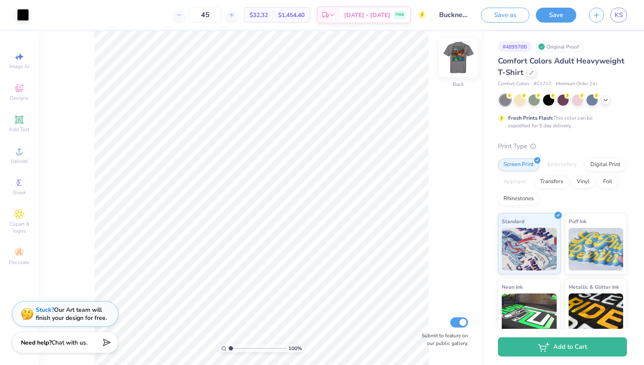
click at [458, 57] on img at bounding box center [458, 58] width 34 height 34
click at [37, 18] on div at bounding box center [38, 14] width 12 height 12
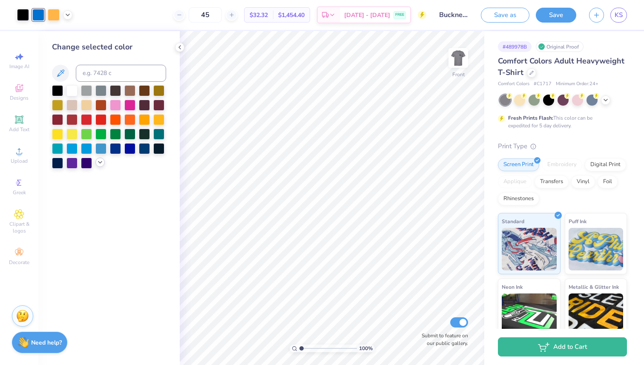
click at [100, 163] on icon at bounding box center [100, 162] width 7 height 7
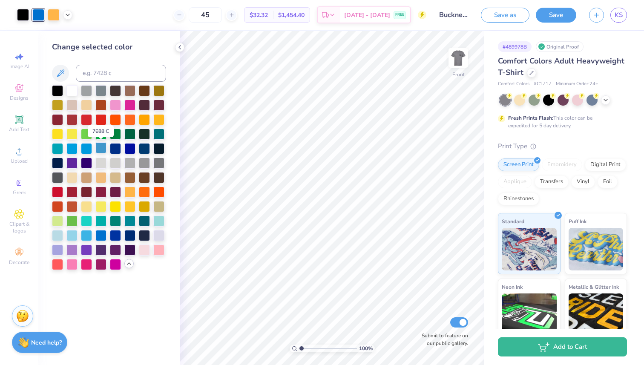
click at [101, 149] on div at bounding box center [100, 147] width 11 height 11
click at [84, 148] on div at bounding box center [86, 147] width 11 height 11
click at [101, 236] on div at bounding box center [100, 234] width 11 height 11
click at [84, 235] on div at bounding box center [86, 234] width 11 height 11
click at [84, 149] on div at bounding box center [86, 147] width 11 height 11
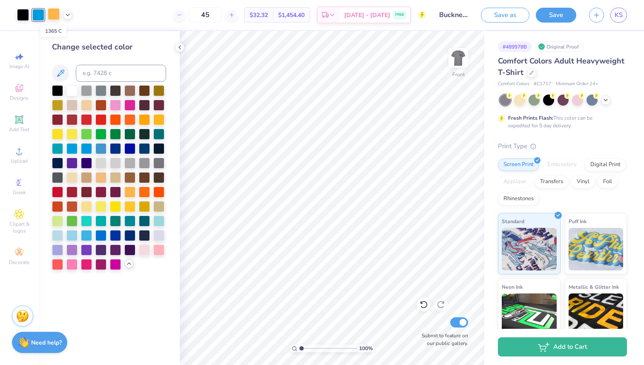
click at [54, 16] on div at bounding box center [54, 14] width 12 height 12
click at [162, 121] on div at bounding box center [158, 118] width 11 height 11
click at [144, 119] on div at bounding box center [144, 118] width 11 height 11
click at [66, 14] on polyline at bounding box center [67, 14] width 3 height 2
click at [58, 36] on div at bounding box center [60, 36] width 12 height 12
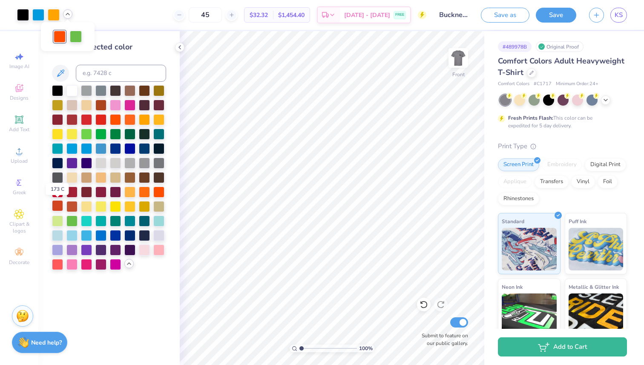
click at [58, 203] on div at bounding box center [57, 205] width 11 height 11
click at [77, 32] on div at bounding box center [76, 36] width 12 height 12
click at [85, 132] on div at bounding box center [86, 133] width 11 height 11
click at [103, 134] on div at bounding box center [100, 133] width 11 height 11
click at [117, 136] on div at bounding box center [115, 133] width 11 height 11
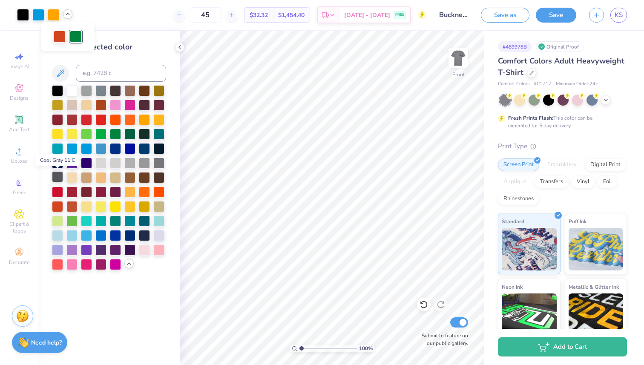
click at [58, 178] on div at bounding box center [57, 176] width 11 height 11
click at [75, 218] on div at bounding box center [71, 220] width 11 height 11
click at [115, 133] on div at bounding box center [115, 133] width 11 height 11
click at [37, 11] on div at bounding box center [38, 14] width 12 height 12
click at [84, 148] on div at bounding box center [86, 147] width 11 height 11
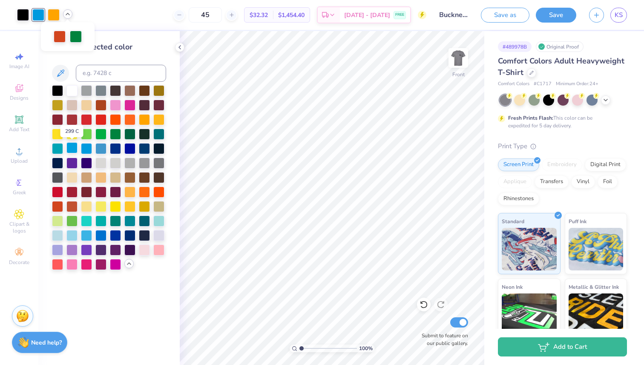
click at [73, 149] on div at bounding box center [71, 147] width 11 height 11
click at [98, 148] on div at bounding box center [100, 147] width 11 height 11
click at [550, 17] on button "Save" at bounding box center [556, 13] width 40 height 15
